Goal: Task Accomplishment & Management: Use online tool/utility

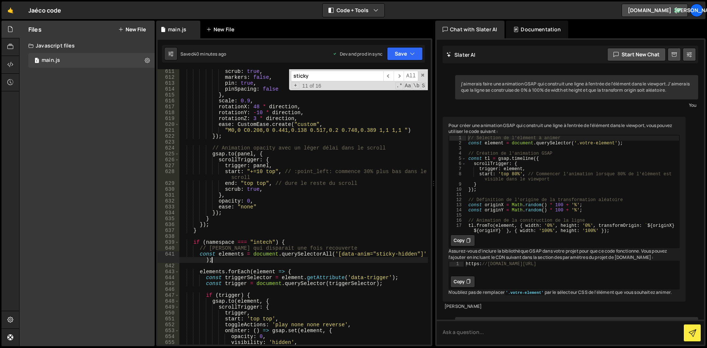
scroll to position [9662, 0]
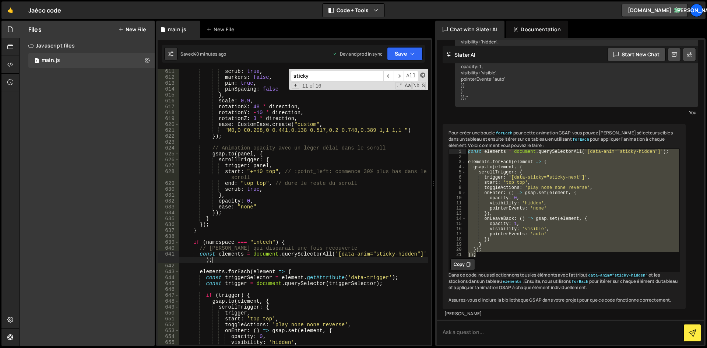
click at [423, 74] on span at bounding box center [422, 74] width 5 height 5
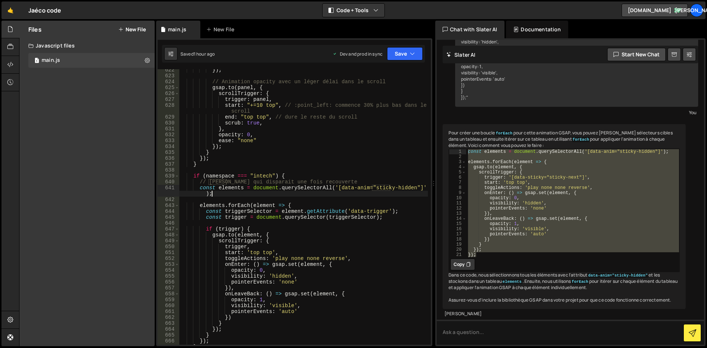
scroll to position [3860, 0]
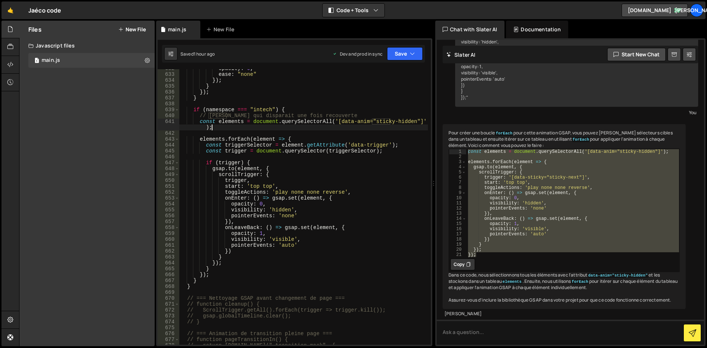
click at [282, 109] on div "opacity : 0 , ease : "none" }) ; } }) ; } if ( namespace === "intech" ) { // St…" at bounding box center [303, 209] width 248 height 287
click at [197, 277] on div "opacity : 0 , ease : "none" }) ; } }) ; } if ( namespace === "intech" ) { // St…" at bounding box center [303, 209] width 248 height 287
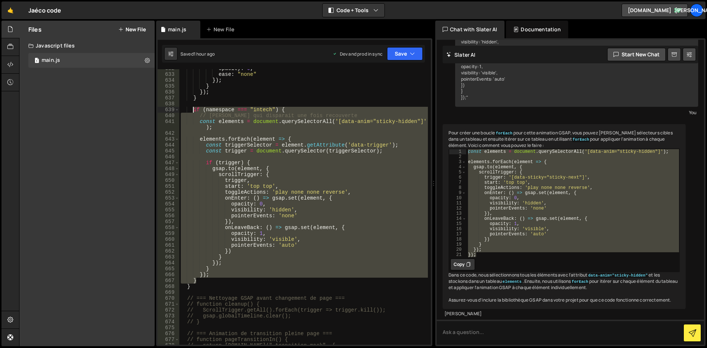
drag, startPoint x: 198, startPoint y: 280, endPoint x: 194, endPoint y: 108, distance: 172.6
click at [194, 108] on div "opacity : 0 , ease : "none" }) ; } }) ; } if ( namespace === "intech" ) { // St…" at bounding box center [303, 209] width 248 height 287
click at [204, 279] on div "opacity : 0 , ease : "none" }) ; } }) ; } if ( namespace === "intech" ) { // St…" at bounding box center [303, 206] width 248 height 275
type textarea "}"
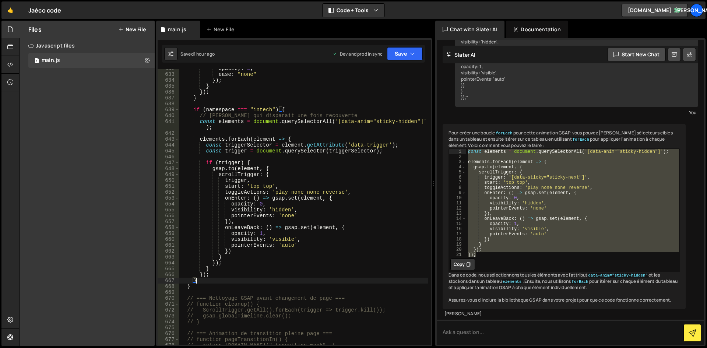
scroll to position [0, 0]
paste textarea "}"
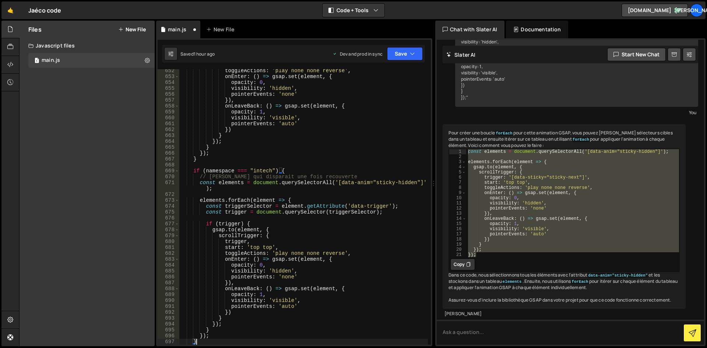
scroll to position [3982, 0]
drag, startPoint x: 269, startPoint y: 170, endPoint x: 251, endPoint y: 170, distance: 18.0
click at [251, 170] on div "toggleActions : 'play none none reverse' , onEnter : ( ) => gsap . set ( elemen…" at bounding box center [303, 211] width 248 height 287
click at [329, 186] on div "toggleActions : 'play none none reverse' , onEnter : ( ) => gsap . set ( elemen…" at bounding box center [303, 211] width 248 height 287
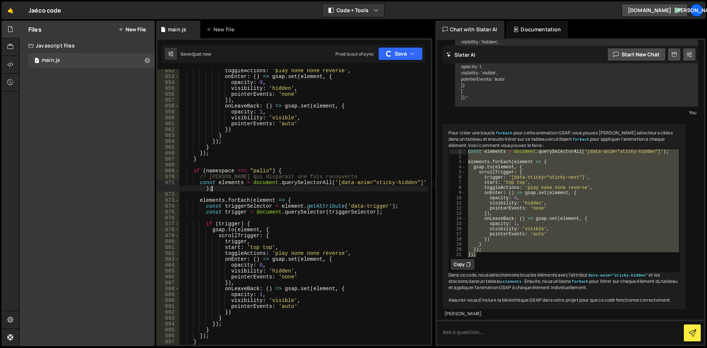
type textarea "const elements = document.querySelectorAll('[data-anim="sticky-hidden"]');"
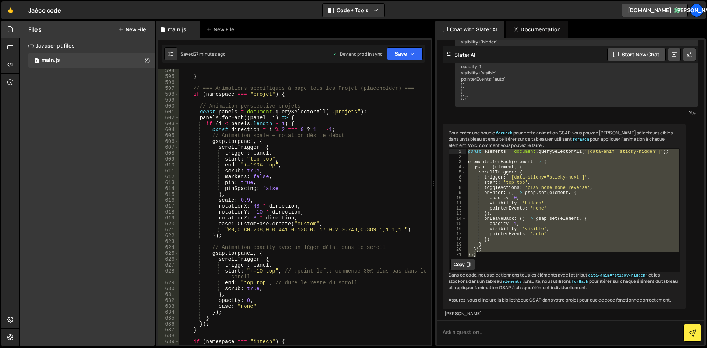
scroll to position [3628, 0]
click at [431, 282] on div "const elements = document.querySelectorAll('[data-anim="sticky-hidden"]'); 594 …" at bounding box center [294, 192] width 276 height 308
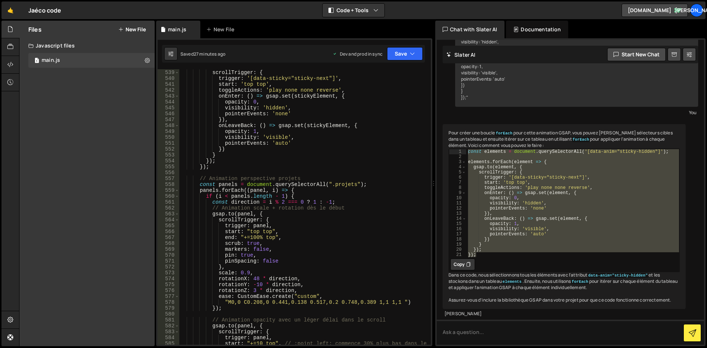
scroll to position [0, 0]
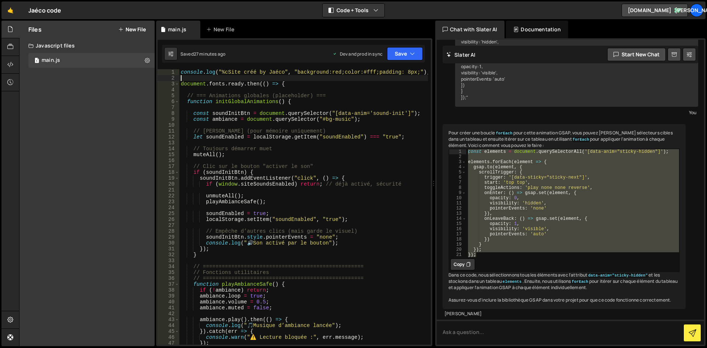
click at [186, 79] on div "console . log ( "%cSite créé by Jaéco" , "background:red;color:#fff;padding: 8p…" at bounding box center [303, 212] width 248 height 287
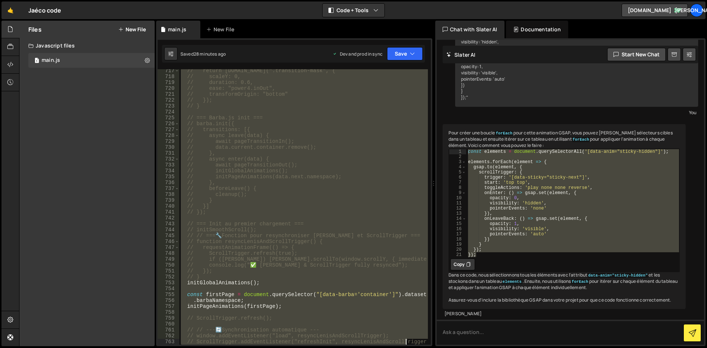
scroll to position [4429, 0]
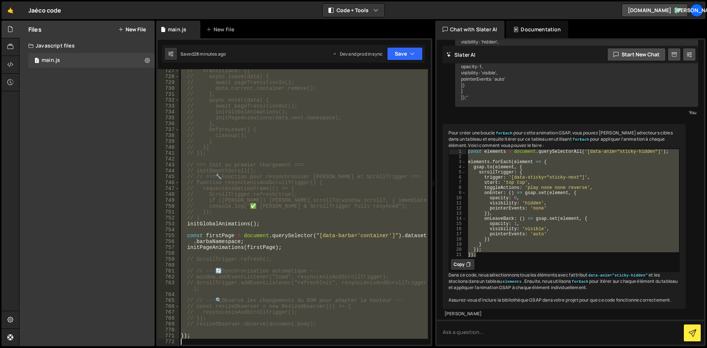
drag, startPoint x: 181, startPoint y: 71, endPoint x: 404, endPoint y: 365, distance: 369.5
click at [404, 347] on html "Projects [GEOGRAPHIC_DATA] Blog Ja Projects Your Teams Account Upgrade Logout" at bounding box center [353, 174] width 707 height 348
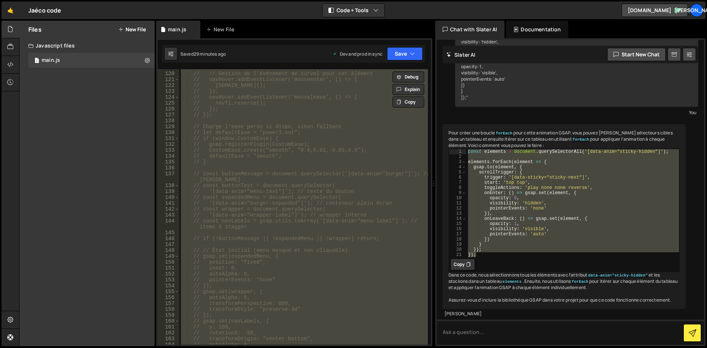
scroll to position [0, 0]
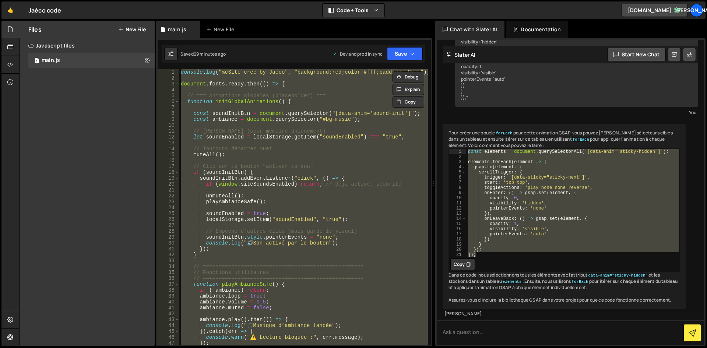
click at [243, 133] on div "console . log ( "%cSite créé by Jaéco" , "background:red;color:#fff;padding: 8p…" at bounding box center [303, 206] width 248 height 275
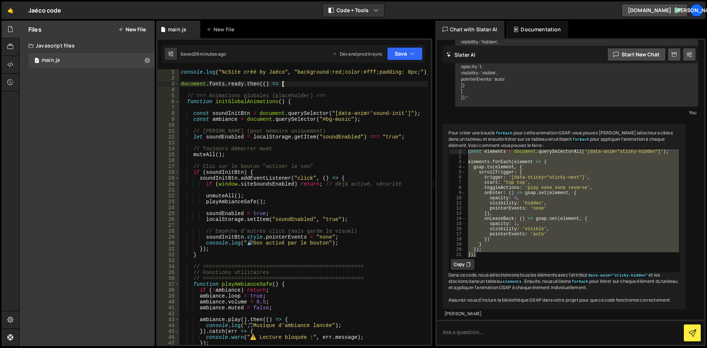
click at [307, 84] on div "console . log ( "%cSite créé by Jaéco" , "background:red;color:#fff;padding: 8p…" at bounding box center [303, 212] width 248 height 287
type textarea "document.fonts.ready.then(() => {"
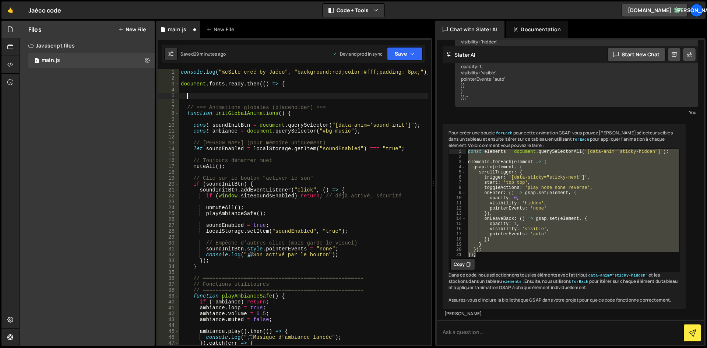
paste textarea "ScrollTrigger.refresh();"
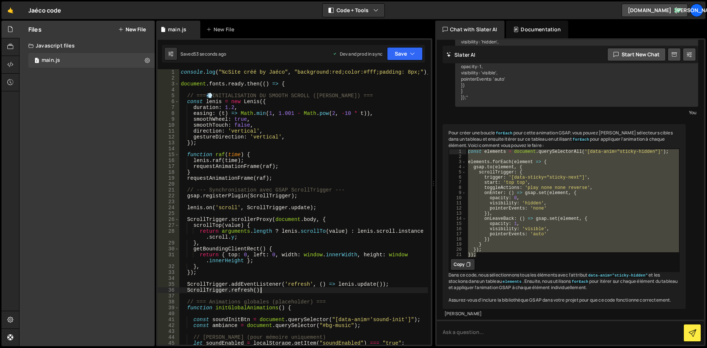
click at [285, 152] on div "console . log ( "%cSite créé by Jaéco" , "background:red;color:#fff;padding: 8p…" at bounding box center [303, 212] width 248 height 287
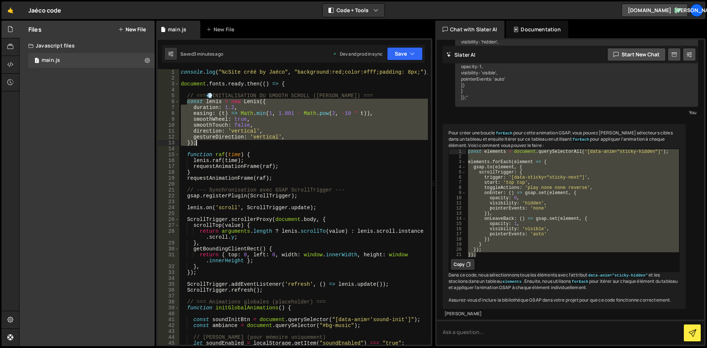
scroll to position [66, 0]
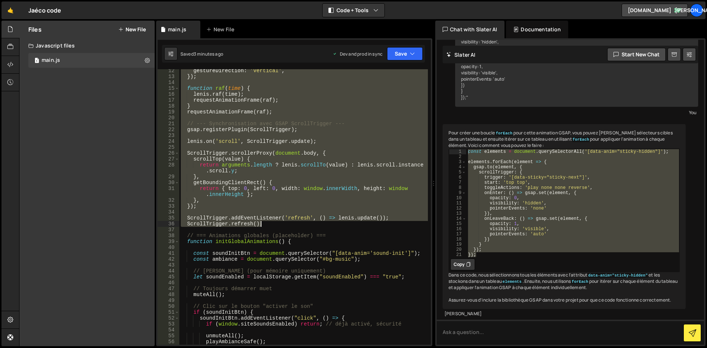
drag, startPoint x: 185, startPoint y: 102, endPoint x: 299, endPoint y: 226, distance: 168.3
click at [299, 226] on div "gestureDirection : 'vertical' , }) ; function raf ( time ) { [PERSON_NAME] . ra…" at bounding box center [303, 211] width 248 height 287
paste textarea
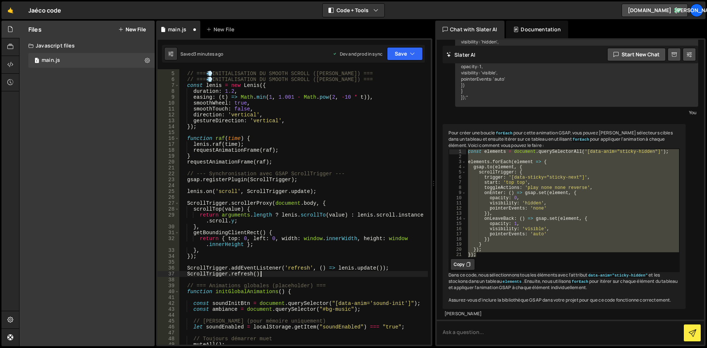
scroll to position [0, 0]
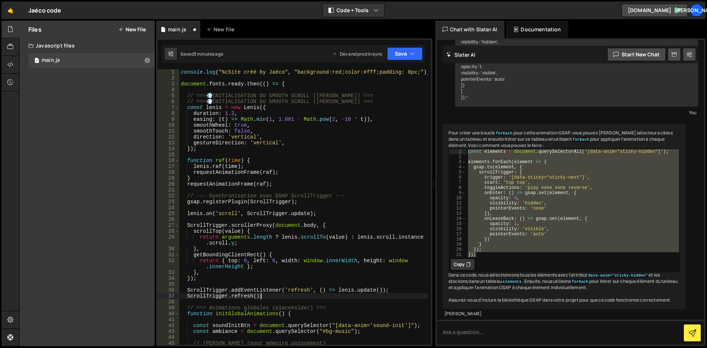
click at [319, 184] on div "console . log ( "%cSite créé by Jaéco" , "background:red;color:#fff;padding: 8p…" at bounding box center [303, 212] width 248 height 287
click at [283, 128] on div "console . log ( "%cSite créé by Jaéco" , "background:red;color:#fff;padding: 8p…" at bounding box center [303, 212] width 248 height 287
click at [252, 111] on div "console . log ( "%cSite créé by Jaéco" , "background:red;color:#fff;padding: 8p…" at bounding box center [303, 212] width 248 height 287
click at [409, 52] on button "Save" at bounding box center [405, 53] width 36 height 13
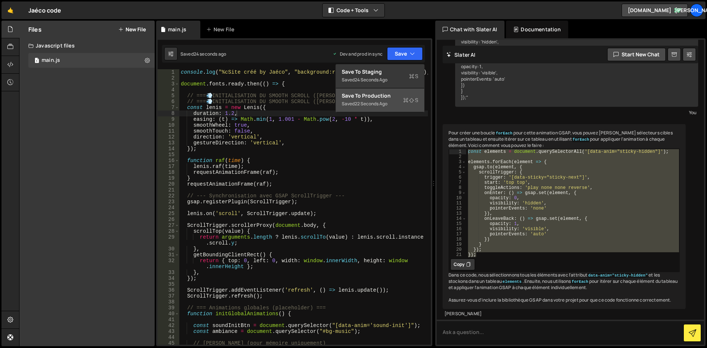
click at [379, 96] on div "Save to Production S" at bounding box center [379, 95] width 77 height 7
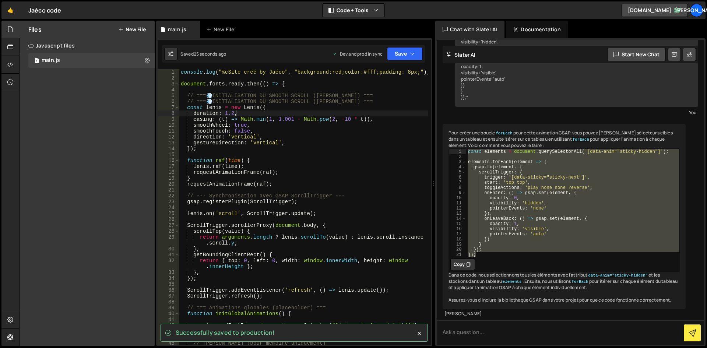
click at [329, 93] on div "console . log ( "%cSite créé by Jaéco" , "background:red;color:#fff;padding: 8p…" at bounding box center [303, 212] width 248 height 287
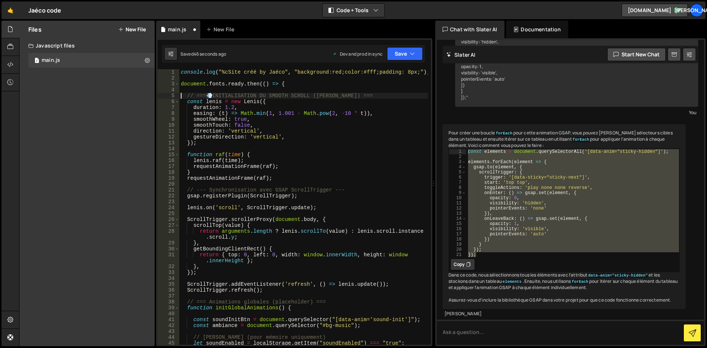
click at [231, 115] on div "console . log ( "%cSite créé by Jaéco" , "background:red;color:#fff;padding: 8p…" at bounding box center [303, 212] width 248 height 287
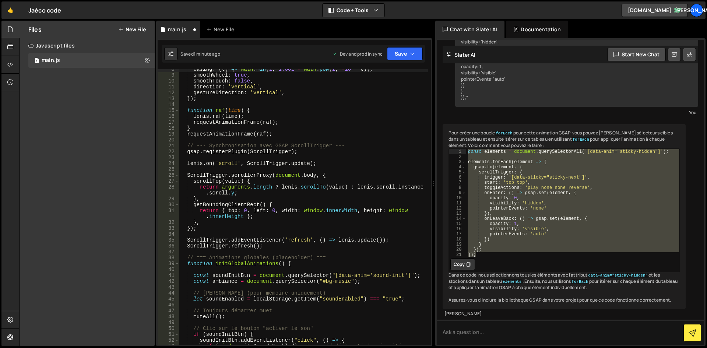
click at [256, 247] on div "easing : ( t ) => Math . min ( 1 , 1.001 - Math . pow ( 2 , - 10 * t )) , smoot…" at bounding box center [303, 209] width 248 height 287
drag, startPoint x: 287, startPoint y: 241, endPoint x: 300, endPoint y: 241, distance: 13.6
click at [287, 241] on div "easing : ( t ) => Math . min ( 1 , 1.001 - Math . pow ( 2 , - 10 * t )) , smoot…" at bounding box center [303, 209] width 248 height 287
click at [347, 241] on div "easing : ( t ) => Math . min ( 1 , 1.001 - Math . pow ( 2 , - 10 * t )) , smoot…" at bounding box center [303, 209] width 248 height 287
drag, startPoint x: 350, startPoint y: 240, endPoint x: 335, endPoint y: 240, distance: 14.4
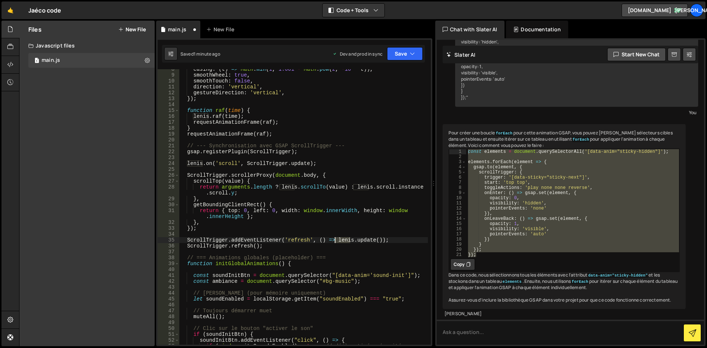
click at [335, 240] on div "easing : ( t ) => Math . min ( 1 , 1.001 - Math . pow ( 2 , - 10 * t )) , smoot…" at bounding box center [303, 209] width 248 height 287
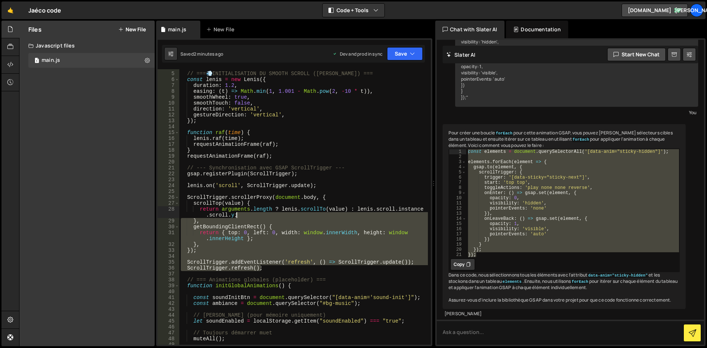
scroll to position [0, 0]
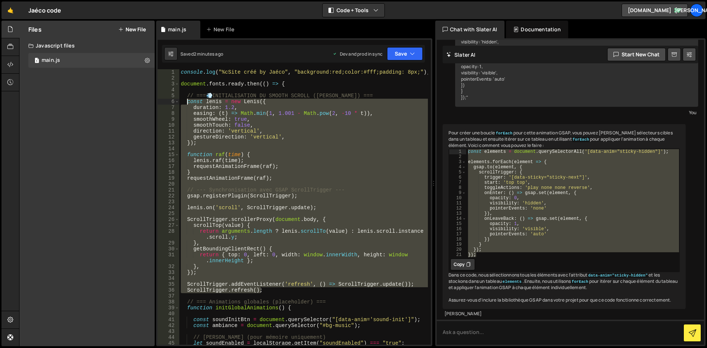
drag, startPoint x: 275, startPoint y: 246, endPoint x: 186, endPoint y: 100, distance: 170.9
click at [186, 100] on div "console . log ( "%cSite créé by Jaéco" , "background:red;color:#fff;padding: 8p…" at bounding box center [303, 212] width 248 height 287
type textarea "const [PERSON_NAME] = new [PERSON_NAME]({ duration: 1.2,"
paste textarea
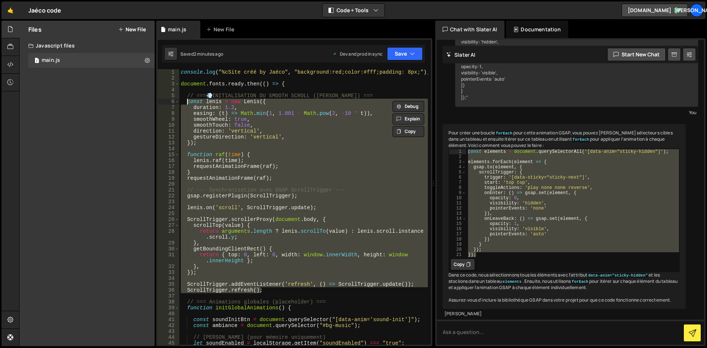
scroll to position [0, 0]
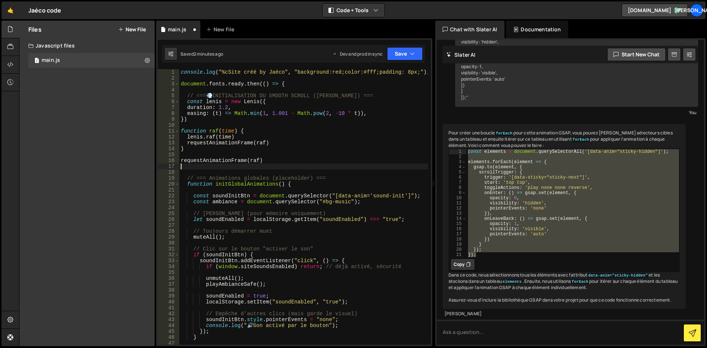
click at [298, 144] on div "console . log ( "%cSite créé by Jaéco" , "background:red;color:#fff;padding: 8p…" at bounding box center [303, 212] width 248 height 287
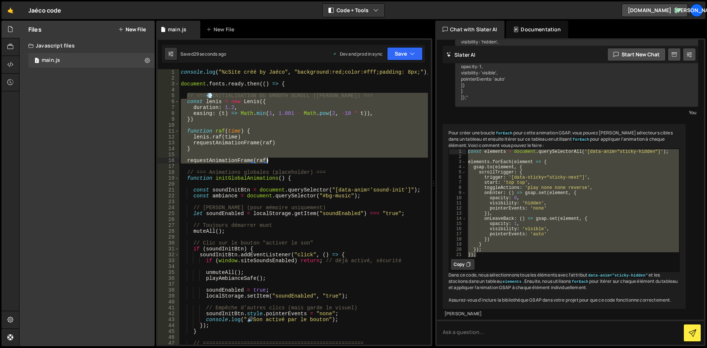
drag, startPoint x: 186, startPoint y: 93, endPoint x: 282, endPoint y: 163, distance: 119.0
click at [282, 163] on div "console . log ( "%cSite créé by Jaéco" , "background:red;color:#fff;padding: 8p…" at bounding box center [303, 212] width 248 height 287
type textarea "requestAnimationFrame(raf)"
